Goal: Transaction & Acquisition: Download file/media

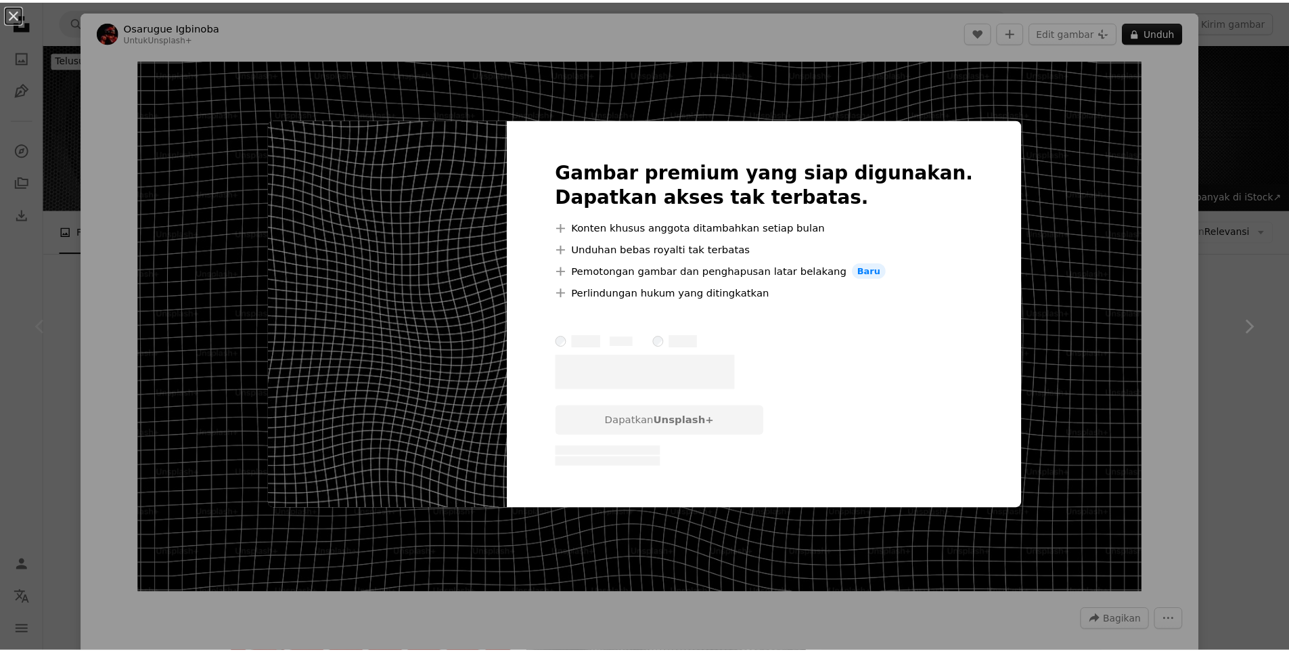
scroll to position [203, 0]
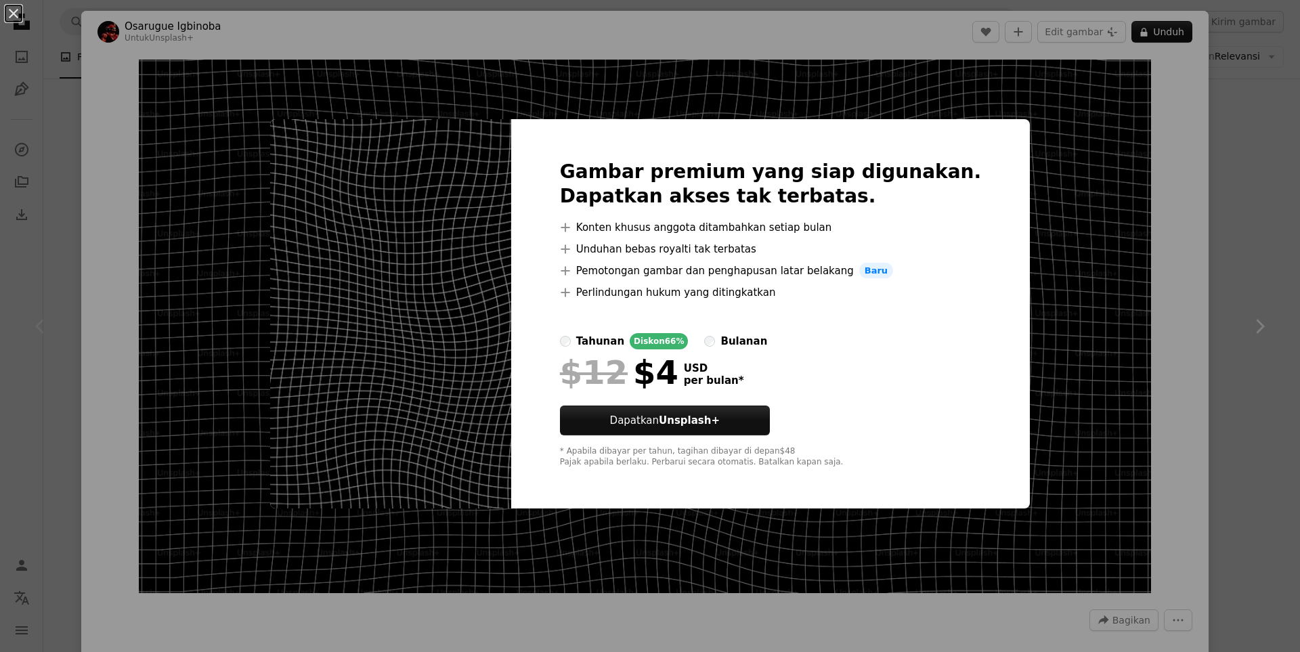
click at [1109, 286] on div "An X shape Gambar premium yang siap digunakan. Dapatkan akses tak terbatas. A p…" at bounding box center [650, 326] width 1300 height 652
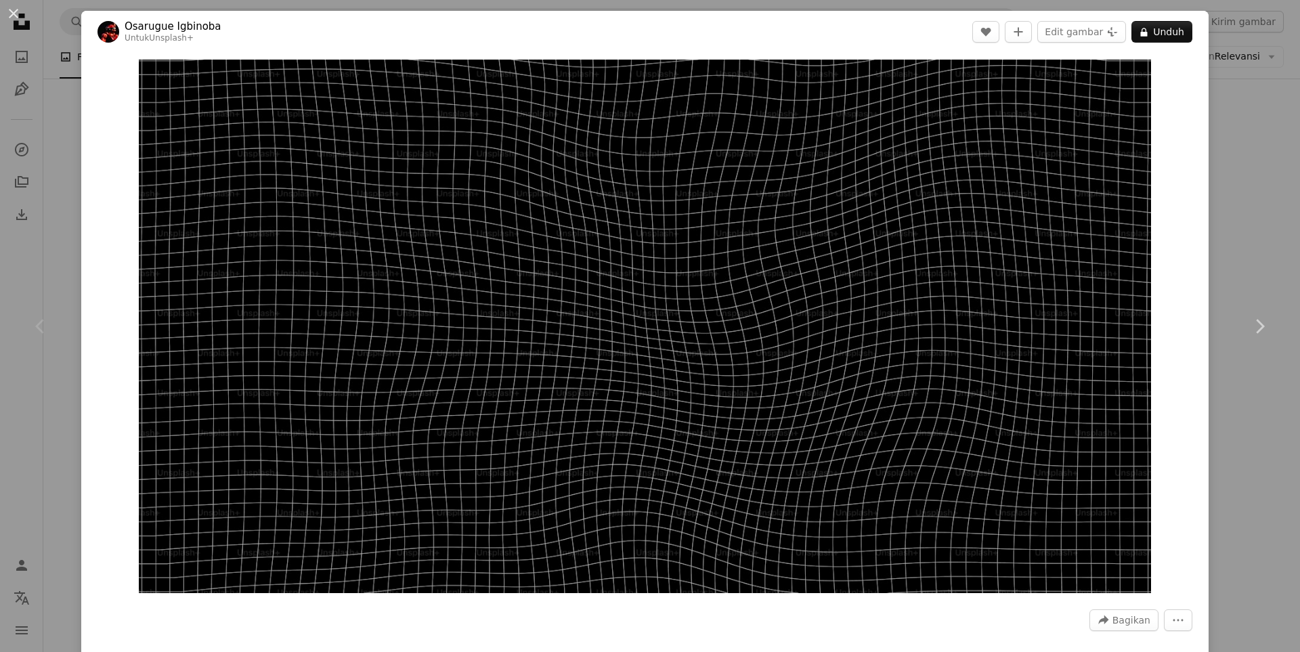
click at [1239, 236] on div "An X shape Chevron left Chevron right [PERSON_NAME] Untuk Unsplash+ A heart A p…" at bounding box center [650, 326] width 1300 height 652
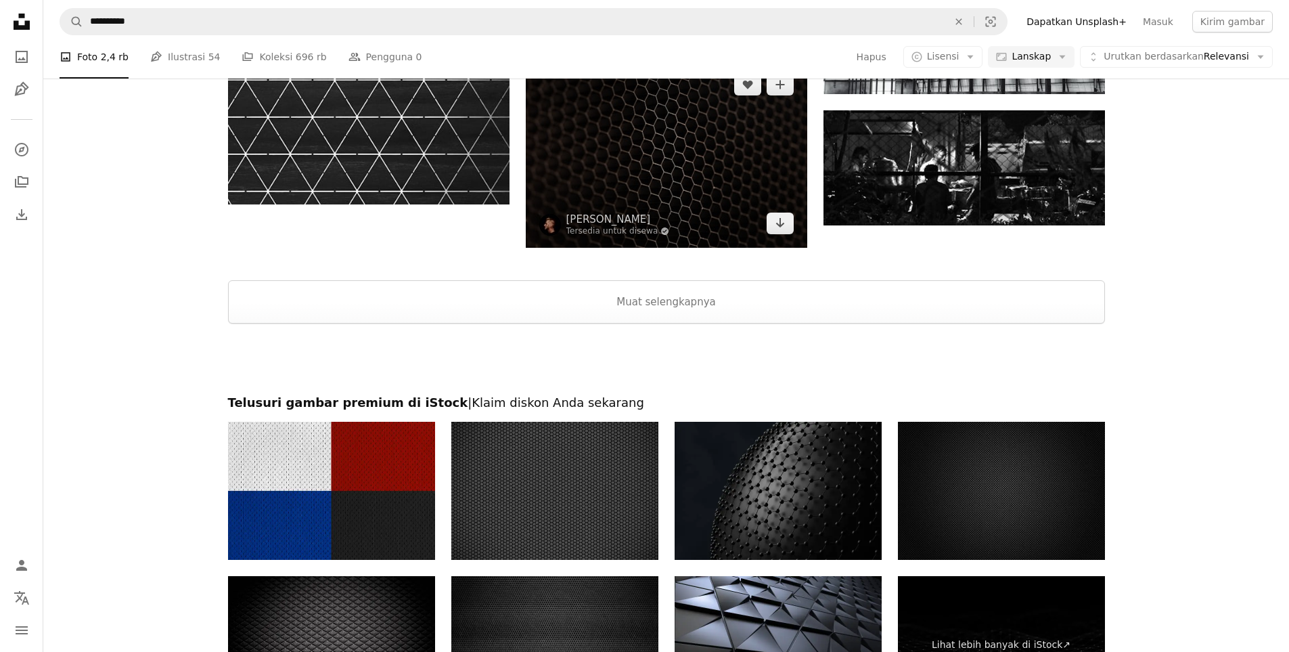
scroll to position [1421, 0]
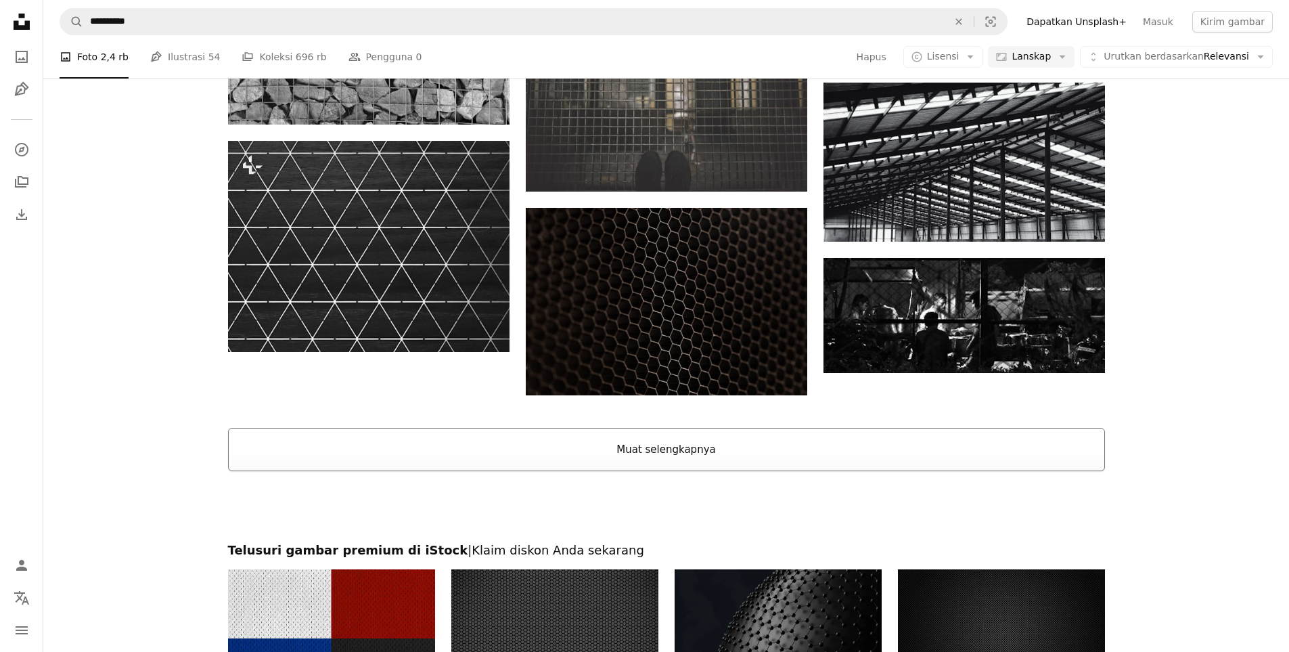
click at [622, 447] on button "Muat selengkapnya" at bounding box center [666, 449] width 877 height 43
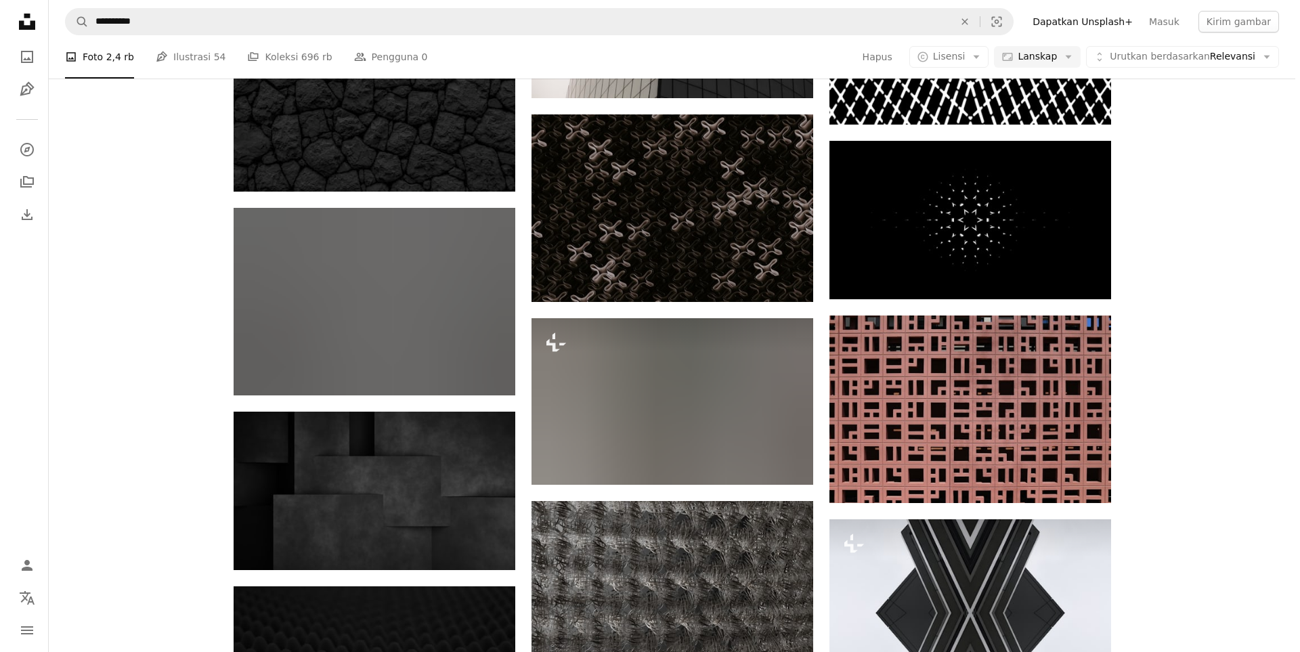
scroll to position [12687, 0]
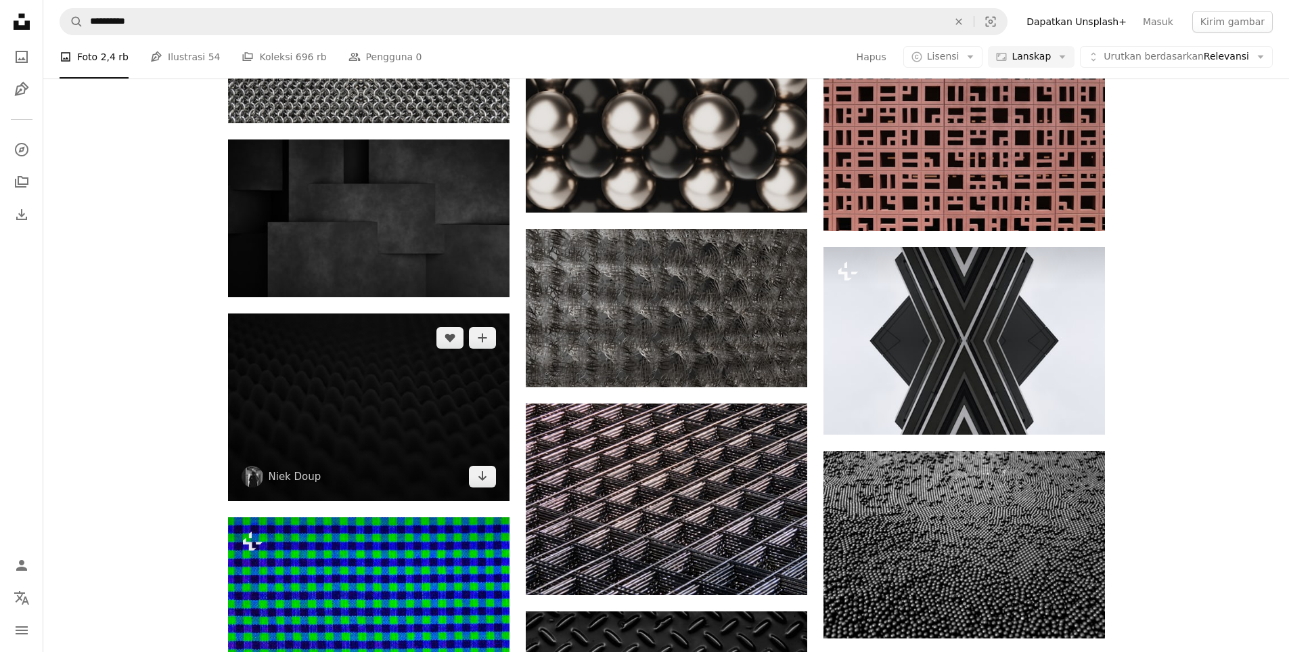
click at [400, 435] on img at bounding box center [369, 406] width 282 height 187
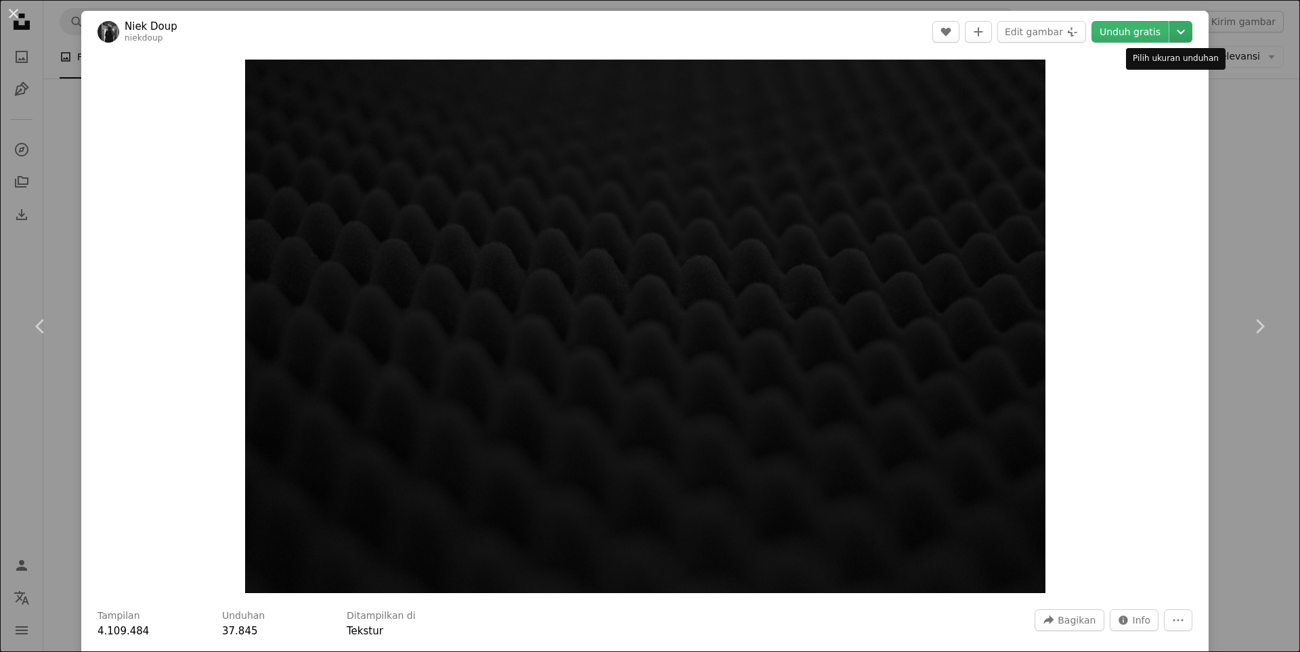
click at [1170, 37] on icon "Chevron down" at bounding box center [1181, 32] width 22 height 16
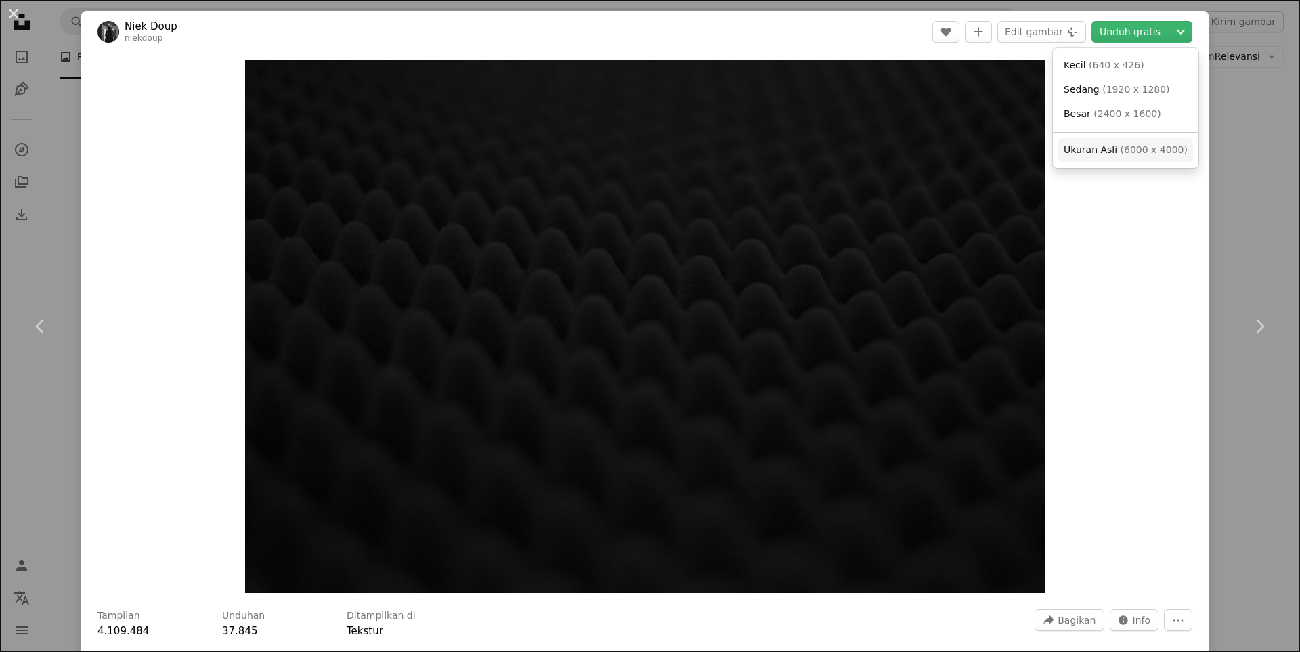
click at [1095, 148] on span "Ukuran Asli" at bounding box center [1089, 149] width 53 height 11
